Goal: Communication & Community: Participate in discussion

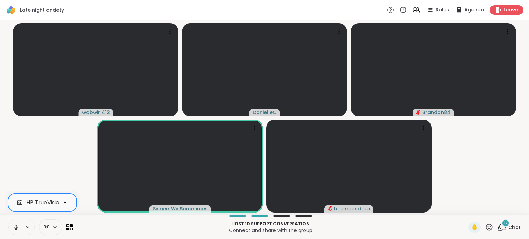
click at [64, 201] on icon at bounding box center [65, 203] width 6 height 6
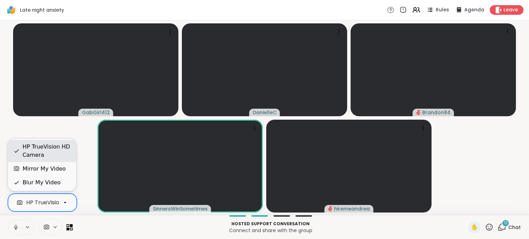
scroll to position [0, 26]
click at [44, 147] on div "HP TrueVision HD Camera" at bounding box center [46, 151] width 48 height 17
click at [42, 203] on div "HP TrueVision HD Camera" at bounding box center [35, 203] width 70 height 8
click at [42, 147] on div "HP TrueVision HD Camera" at bounding box center [46, 151] width 48 height 17
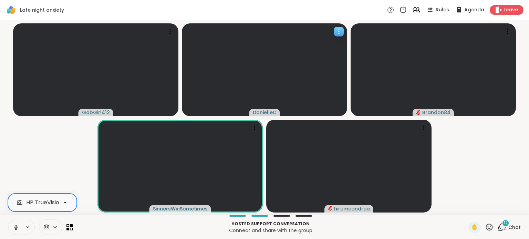
click at [284, 67] on video at bounding box center [264, 69] width 165 height 93
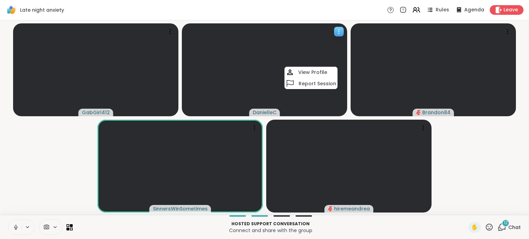
click at [260, 71] on video at bounding box center [264, 69] width 165 height 93
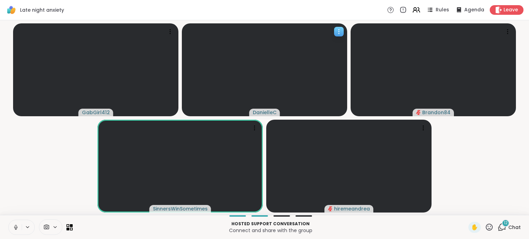
click at [341, 31] on icon at bounding box center [338, 31] width 7 height 7
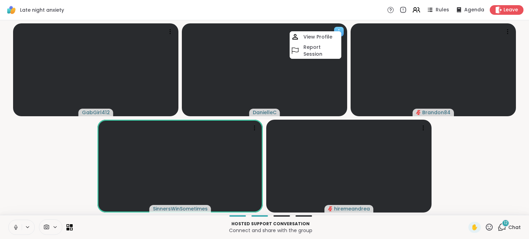
click at [282, 48] on video at bounding box center [264, 69] width 165 height 93
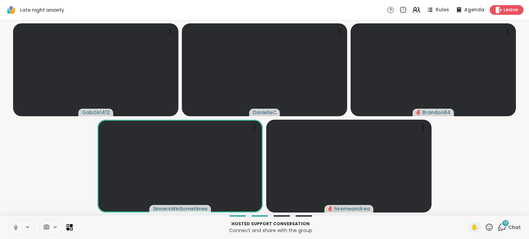
click at [47, 228] on icon at bounding box center [46, 227] width 5 height 5
click at [50, 204] on div "HP TrueVision HD Camera" at bounding box center [35, 203] width 70 height 8
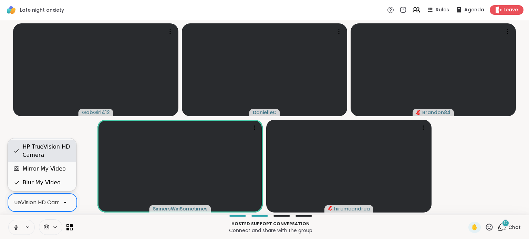
click at [45, 153] on div "HP TrueVision HD Camera" at bounding box center [46, 151] width 48 height 17
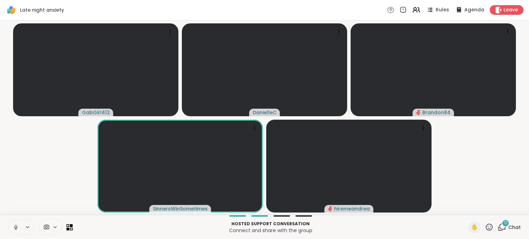
drag, startPoint x: 45, startPoint y: 153, endPoint x: 40, endPoint y: 140, distance: 14.2
click at [40, 140] on video-player-container "GabGirl412 DanielleC Brandon84 SinnersWinSometimes hiremeandrea" at bounding box center [264, 117] width 520 height 189
click at [47, 224] on div at bounding box center [50, 227] width 23 height 15
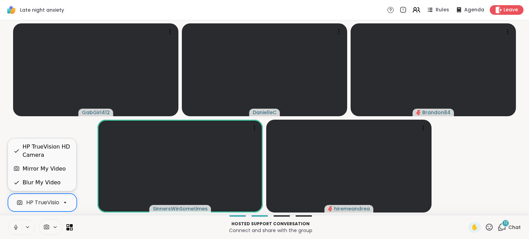
drag, startPoint x: 33, startPoint y: 199, endPoint x: 31, endPoint y: 205, distance: 6.6
click at [31, 205] on div "HP TrueVision HD Camera" at bounding box center [61, 203] width 70 height 8
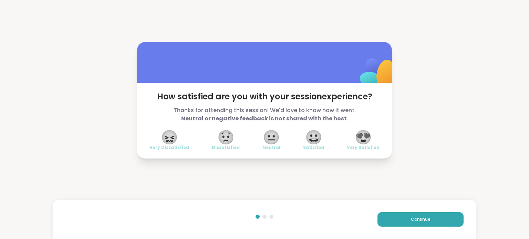
click at [360, 138] on span "😍" at bounding box center [363, 137] width 17 height 12
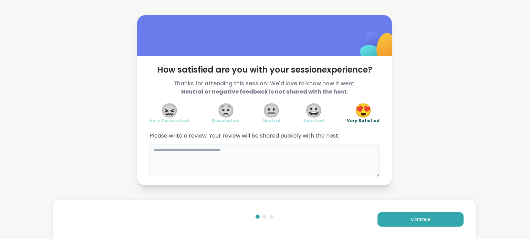
click at [238, 155] on textarea at bounding box center [264, 160] width 230 height 33
type textarea "**********"
click at [405, 224] on button "Continue" at bounding box center [420, 219] width 86 height 14
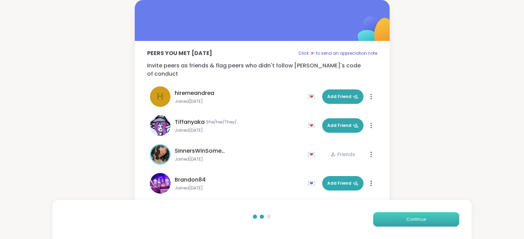
click at [412, 220] on span "Continue" at bounding box center [415, 220] width 19 height 6
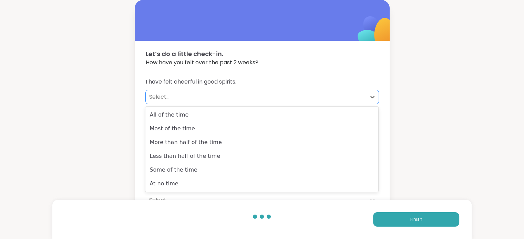
click at [155, 93] on div "Select..." at bounding box center [255, 97] width 213 height 8
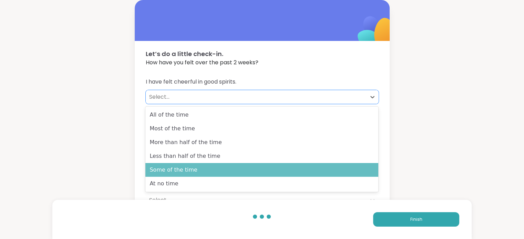
click at [168, 173] on div "Some of the time" at bounding box center [261, 170] width 233 height 14
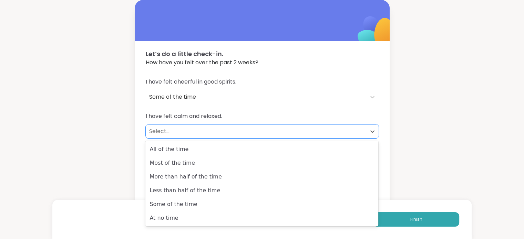
click at [170, 130] on div "Select..." at bounding box center [255, 131] width 213 height 8
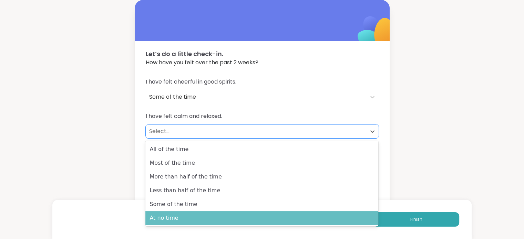
click at [168, 221] on div "At no time" at bounding box center [261, 218] width 233 height 14
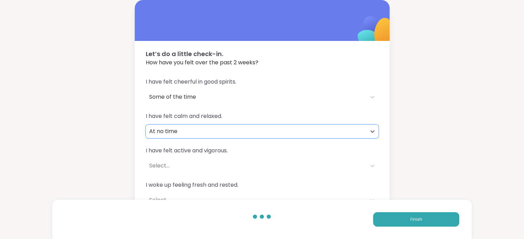
click at [183, 155] on div "I have felt active and vigorous. Select..." at bounding box center [262, 160] width 233 height 26
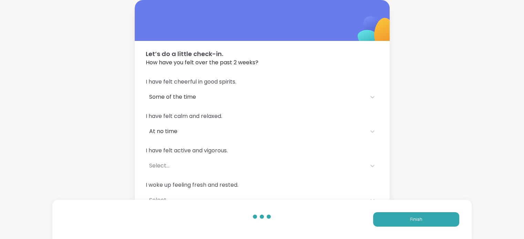
click at [180, 166] on div "Select..." at bounding box center [255, 166] width 213 height 8
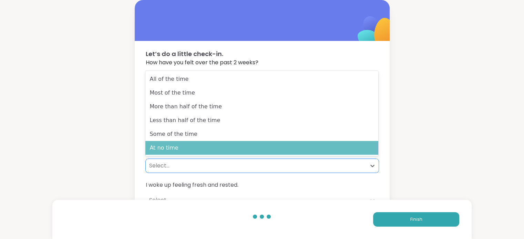
click at [165, 144] on div "At no time" at bounding box center [261, 148] width 233 height 14
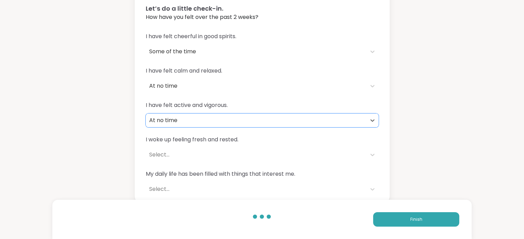
scroll to position [49, 0]
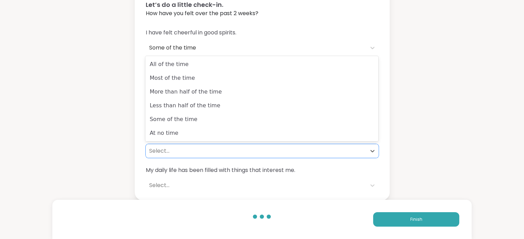
click at [176, 149] on div "Select..." at bounding box center [255, 151] width 213 height 8
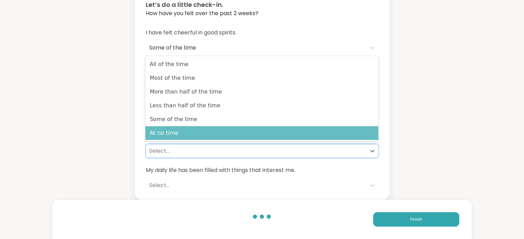
click at [167, 133] on div "At no time" at bounding box center [261, 133] width 233 height 14
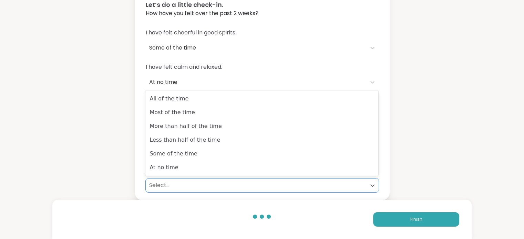
click at [175, 182] on div "Select..." at bounding box center [255, 185] width 213 height 8
click at [171, 167] on div "At no time" at bounding box center [261, 168] width 233 height 14
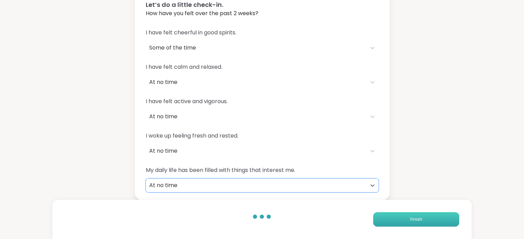
click at [405, 220] on button "Finish" at bounding box center [416, 219] width 86 height 14
